Goal: Task Accomplishment & Management: Complete application form

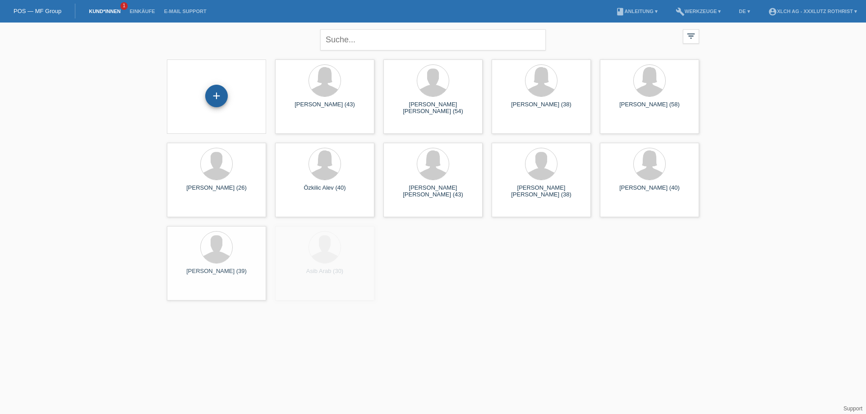
click at [217, 93] on div "+" at bounding box center [216, 96] width 23 height 23
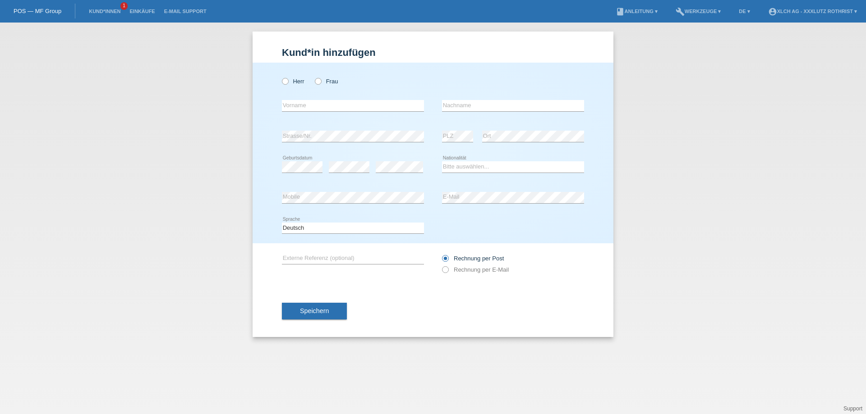
click at [288, 85] on div "Herr Frau" at bounding box center [353, 81] width 142 height 18
click at [281, 77] on icon at bounding box center [281, 77] width 0 height 0
click at [285, 80] on input "Herr" at bounding box center [285, 81] width 6 height 6
radio input "true"
click at [305, 106] on input "text" at bounding box center [353, 105] width 142 height 11
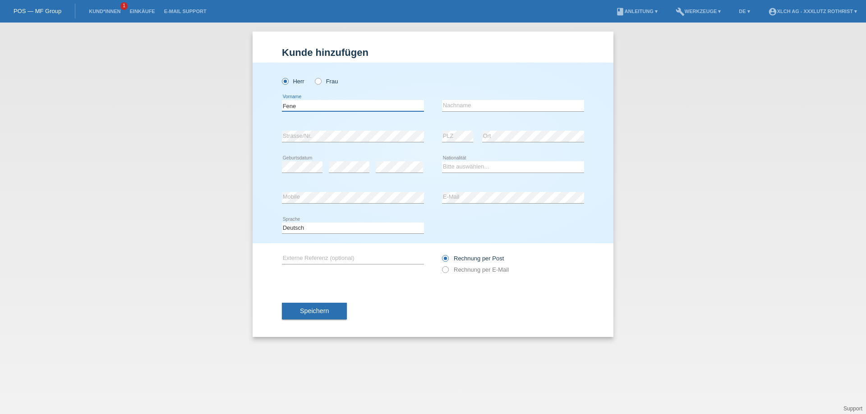
type input "Fene"
click at [498, 112] on icon at bounding box center [513, 111] width 142 height 0
click at [495, 108] on input "text" at bounding box center [513, 105] width 142 height 11
type input "Tushev"
click at [470, 169] on select "Bitte auswählen... Schweiz Deutschland Liechtenstein Österreich ------------ Af…" at bounding box center [513, 166] width 142 height 11
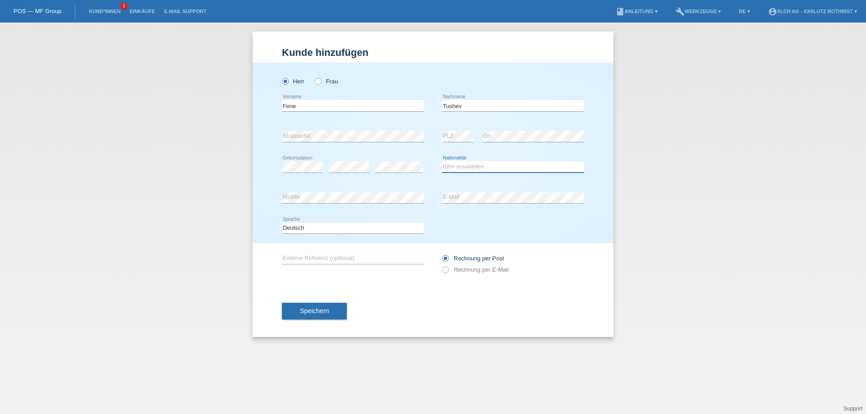
select select "BG"
click at [442, 161] on select "Bitte auswählen... Schweiz Deutschland Liechtenstein Österreich ------------ Af…" at bounding box center [513, 166] width 142 height 11
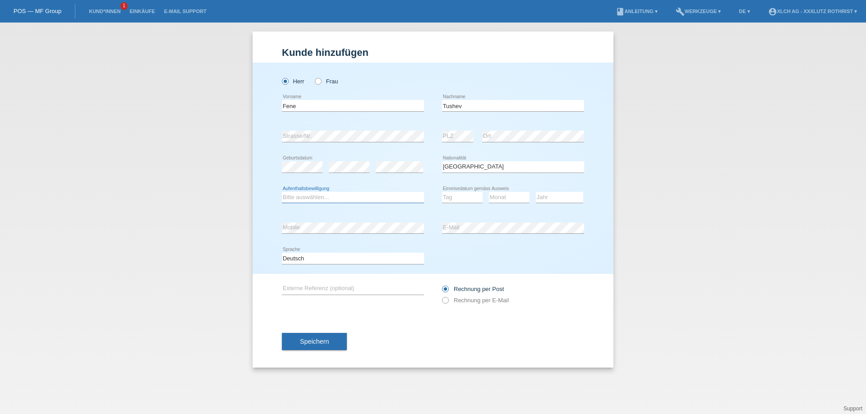
click at [333, 198] on select "Bitte auswählen... C B B - Flüchtlingsstatus Andere" at bounding box center [353, 197] width 142 height 11
select select "B"
click at [282, 192] on select "Bitte auswählen... C B B - Flüchtlingsstatus Andere" at bounding box center [353, 197] width 142 height 11
click at [460, 200] on select "Tag 01 02 03 04 05 06 07 08 09 10 11" at bounding box center [462, 197] width 41 height 11
select select "01"
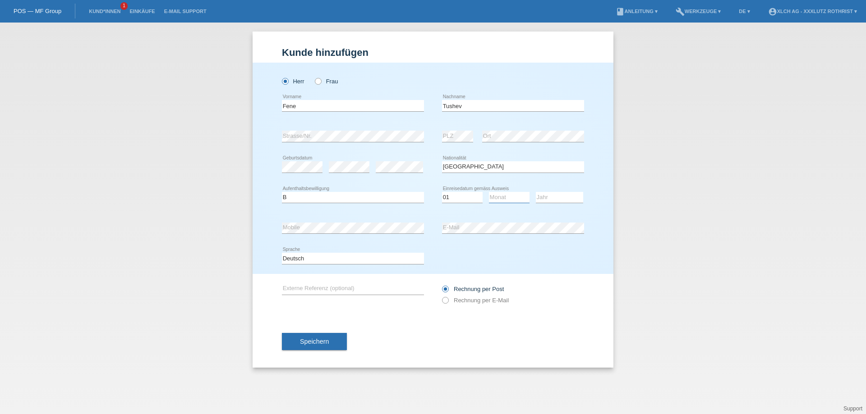
click at [506, 193] on select "Monat 01 02 03 04 05 06 07 08 09 10 11" at bounding box center [509, 197] width 41 height 11
select select "04"
click at [543, 196] on select "Jahr 2025 2024 2023 2022 2021 2020 2019 2018 2017 2016 2015 2014 2013 2012 2011…" at bounding box center [559, 197] width 47 height 11
select select "2022"
click at [464, 217] on div "error E-Mail" at bounding box center [513, 228] width 142 height 31
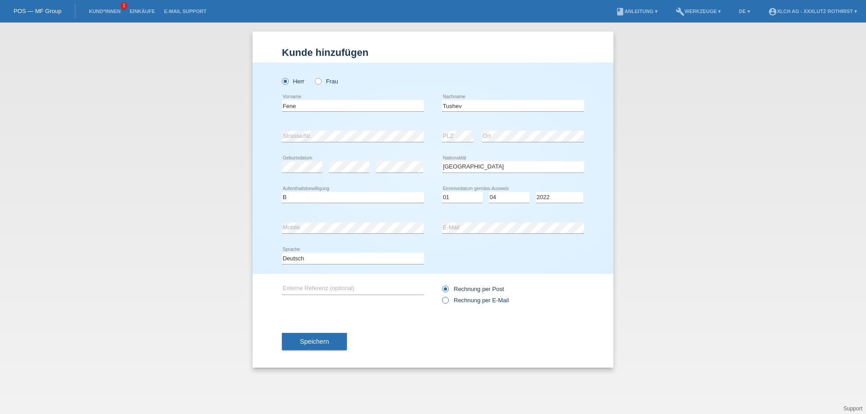
click at [469, 298] on label "Rechnung per E-Mail" at bounding box center [475, 300] width 67 height 7
click at [448, 298] on input "Rechnung per E-Mail" at bounding box center [445, 302] width 6 height 11
radio input "true"
click at [310, 345] on span "Speichern" at bounding box center [314, 341] width 29 height 7
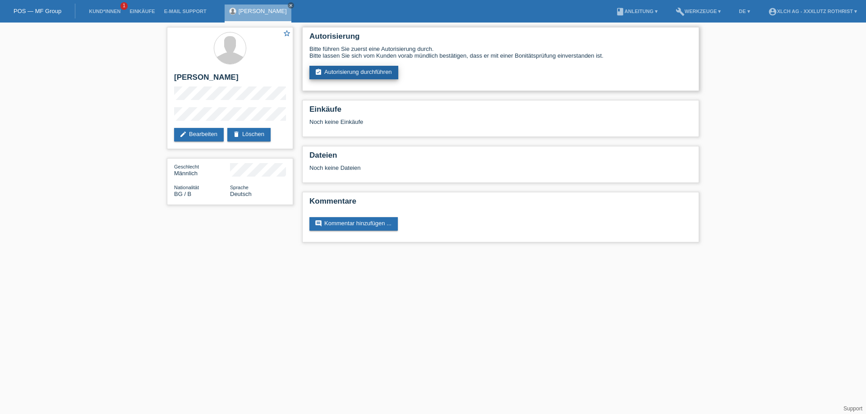
click at [350, 72] on link "assignment_turned_in Autorisierung durchführen" at bounding box center [353, 73] width 89 height 14
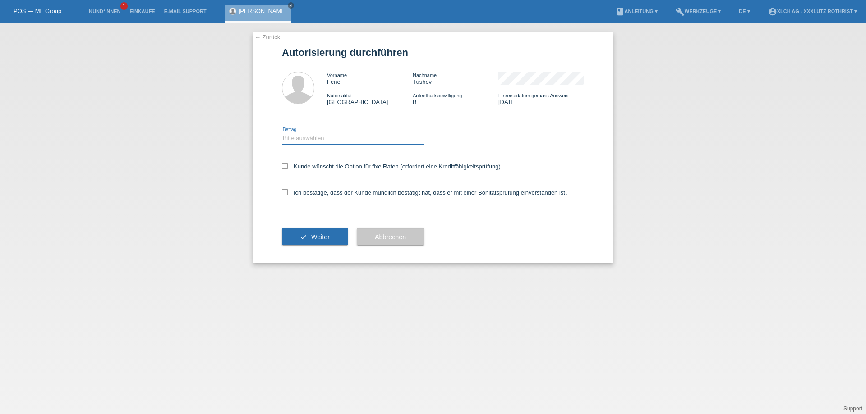
click at [329, 143] on select "Bitte auswählen CHF 1.00 - CHF 499.00 CHF 500.00 - CHF 1'999.00 CHF 2'000.00 - …" at bounding box center [353, 138] width 142 height 11
select select "3"
click at [282, 133] on select "Bitte auswählen CHF 1.00 - CHF 499.00 CHF 500.00 - CHF 1'999.00 CHF 2'000.00 - …" at bounding box center [353, 138] width 142 height 11
click at [320, 190] on label "Ich bestätige, dass der Kunde mündlich bestätigt hat, dass er mit einer Bonität…" at bounding box center [424, 192] width 285 height 7
click at [288, 190] on input "Ich bestätige, dass der Kunde mündlich bestätigt hat, dass er mit einer Bonität…" at bounding box center [285, 192] width 6 height 6
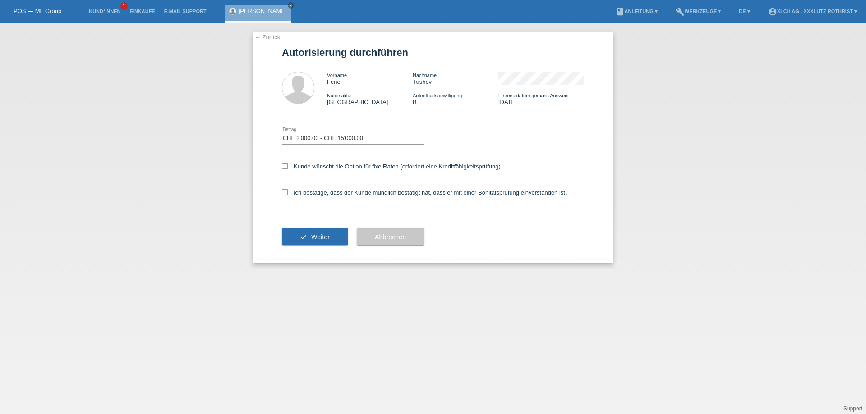
checkbox input "true"
click at [326, 159] on div "Kunde wünscht die Option für fixe Raten (erfordert eine Kreditfähigkeitsprüfung)" at bounding box center [433, 167] width 302 height 26
click at [322, 166] on label "Kunde wünscht die Option für fixe Raten (erfordert eine Kreditfähigkeitsprüfung)" at bounding box center [391, 166] width 219 height 7
click at [288, 166] on input "Kunde wünscht die Option für fixe Raten (erfordert eine Kreditfähigkeitsprüfung)" at bounding box center [285, 166] width 6 height 6
checkbox input "true"
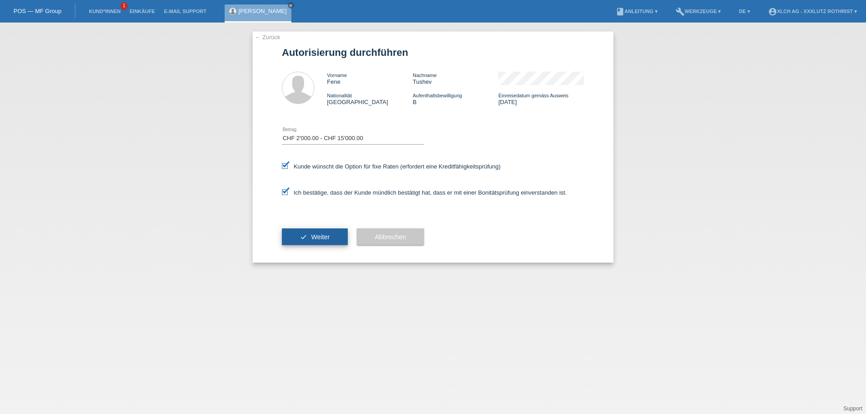
click at [301, 229] on button "check Weiter" at bounding box center [315, 237] width 66 height 17
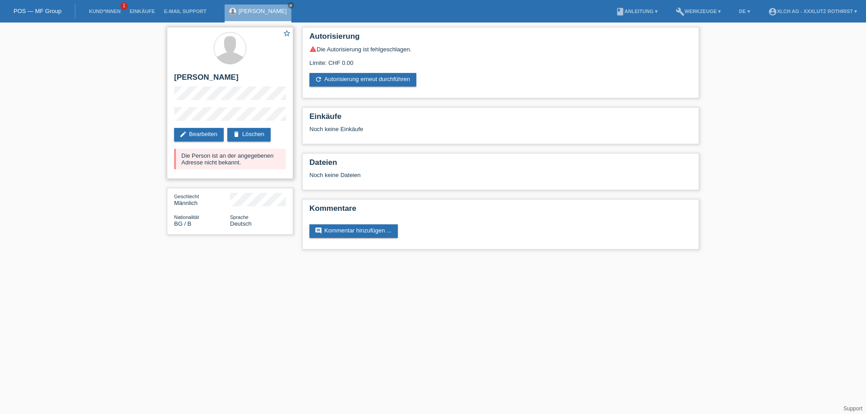
click at [191, 127] on div "star_border Fene Tushev edit Bearbeiten delete Löschen Die Person ist an der an…" at bounding box center [230, 103] width 126 height 152
click at [193, 130] on link "edit Bearbeiten" at bounding box center [199, 135] width 50 height 14
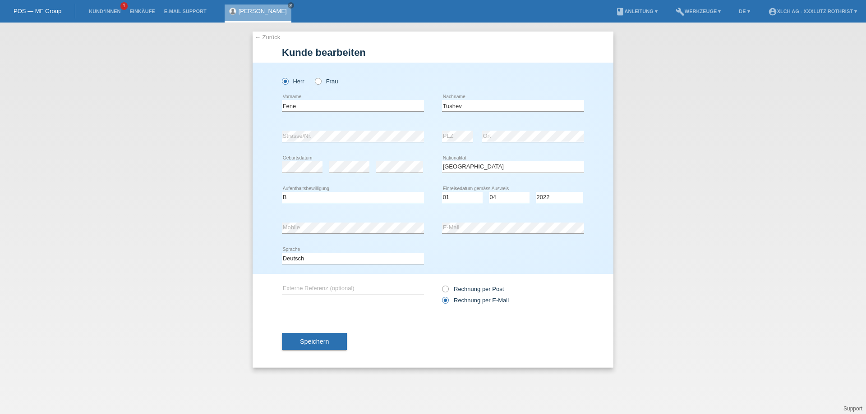
select select "BG"
select select "B"
select select "01"
select select "04"
select select "2022"
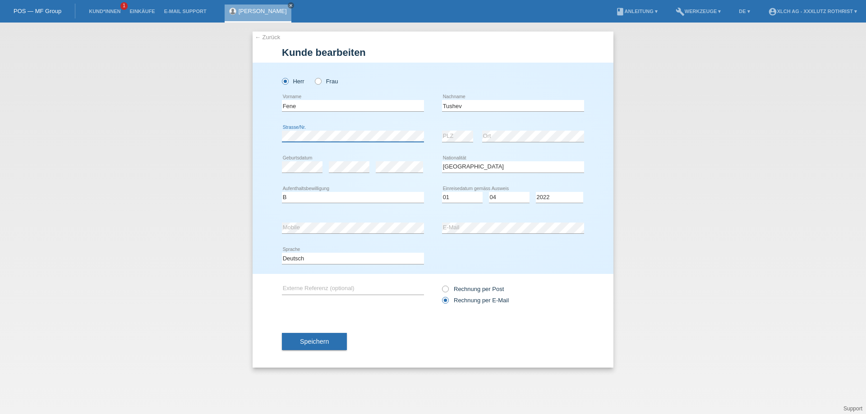
click at [138, 139] on div "← Zurück Kunde bearbeiten Herr Frau Fene error Vorname [PERSON_NAME]" at bounding box center [433, 219] width 866 height 392
click at [322, 333] on button "Speichern" at bounding box center [314, 341] width 65 height 17
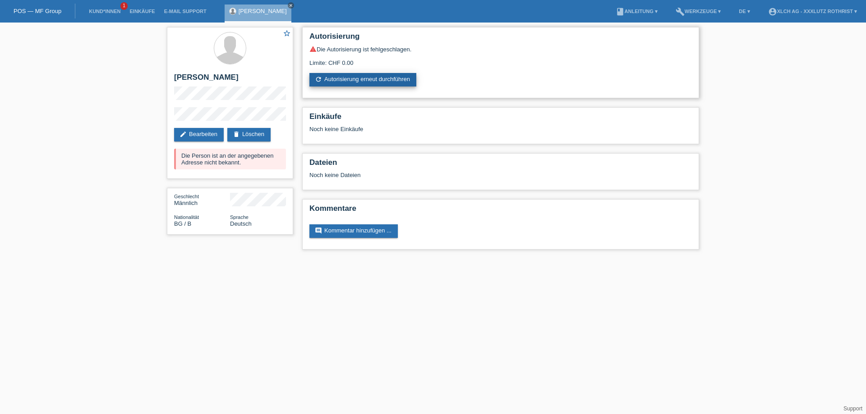
click at [367, 76] on link "refresh Autorisierung erneut durchführen" at bounding box center [362, 80] width 107 height 14
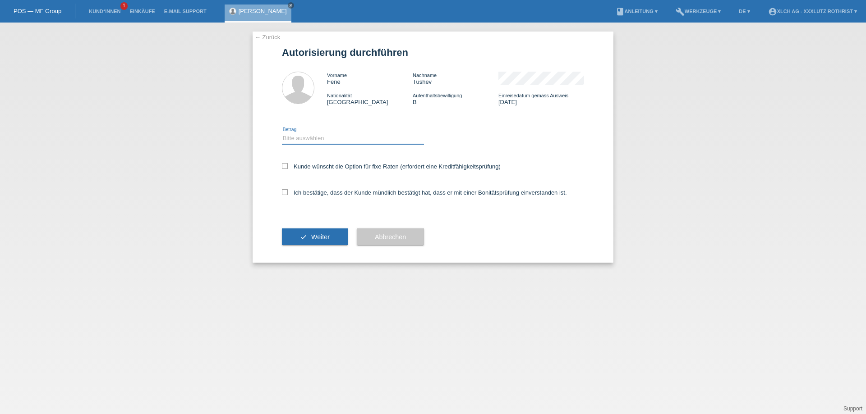
click at [332, 133] on select "Bitte auswählen CHF 1.00 - CHF 499.00 CHF 500.00 - CHF 1'999.00 CHF 2'000.00 - …" at bounding box center [353, 138] width 142 height 11
select select "3"
click at [282, 133] on select "Bitte auswählen CHF 1.00 - CHF 499.00 CHF 500.00 - CHF 1'999.00 CHF 2'000.00 - …" at bounding box center [353, 138] width 142 height 11
drag, startPoint x: 338, startPoint y: 193, endPoint x: 337, endPoint y: 187, distance: 5.9
click at [337, 192] on label "Ich bestätige, dass der Kunde mündlich bestätigt hat, dass er mit einer Bonität…" at bounding box center [424, 192] width 285 height 7
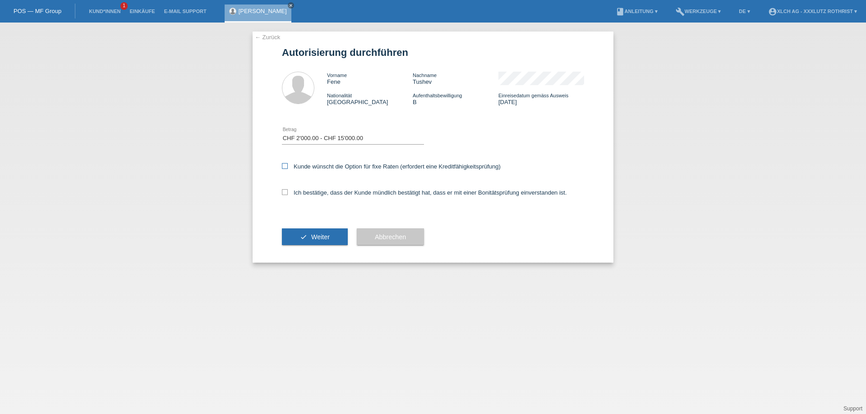
click at [354, 163] on label "Kunde wünscht die Option für fixe Raten (erfordert eine Kreditfähigkeitsprüfung)" at bounding box center [391, 166] width 219 height 7
click at [288, 163] on input "Kunde wünscht die Option für fixe Raten (erfordert eine Kreditfähigkeitsprüfung)" at bounding box center [285, 166] width 6 height 6
checkbox input "true"
click at [331, 189] on label "Ich bestätige, dass der Kunde mündlich bestätigt hat, dass er mit einer Bonität…" at bounding box center [424, 192] width 285 height 7
click at [288, 189] on input "Ich bestätige, dass der Kunde mündlich bestätigt hat, dass er mit einer Bonität…" at bounding box center [285, 192] width 6 height 6
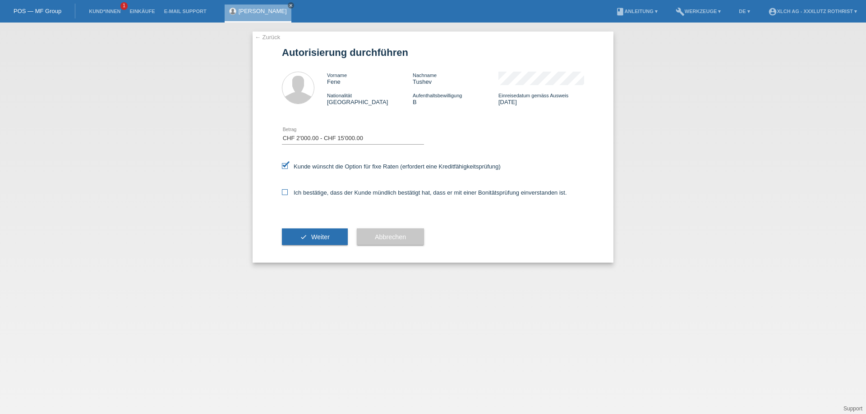
checkbox input "true"
click at [317, 235] on span "Weiter" at bounding box center [320, 237] width 18 height 7
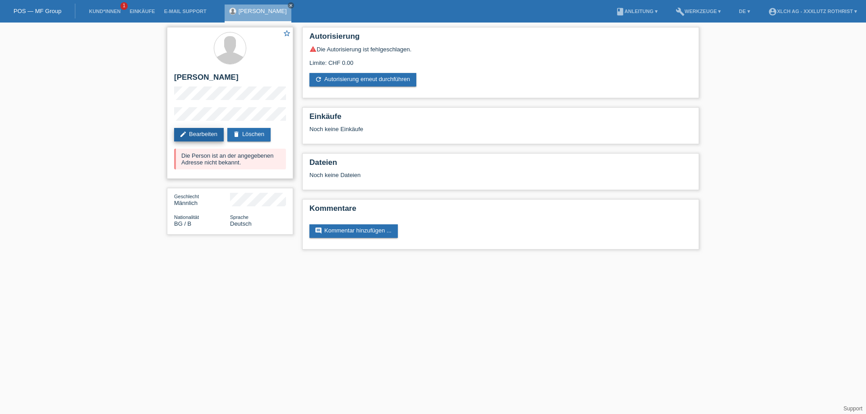
click at [197, 132] on link "edit Bearbeiten" at bounding box center [199, 135] width 50 height 14
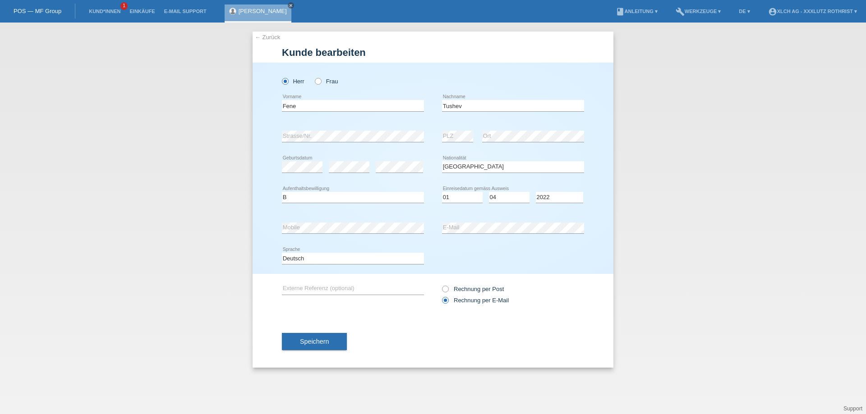
select select "BG"
select select "B"
select select "01"
select select "04"
select select "2022"
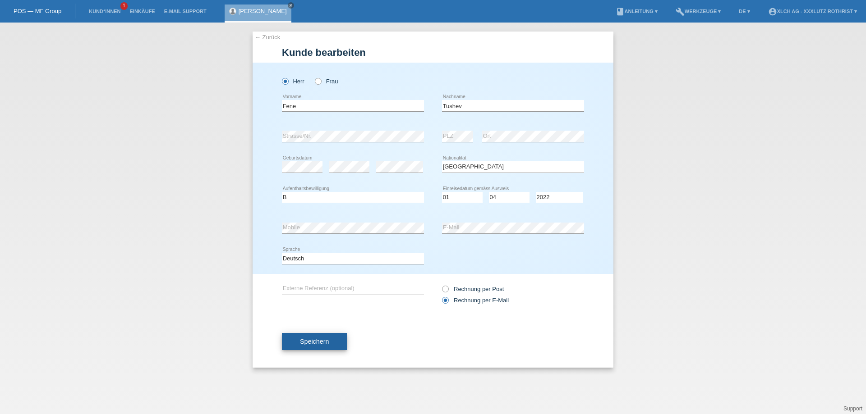
click at [325, 339] on span "Speichern" at bounding box center [314, 341] width 29 height 7
